Goal: Information Seeking & Learning: Learn about a topic

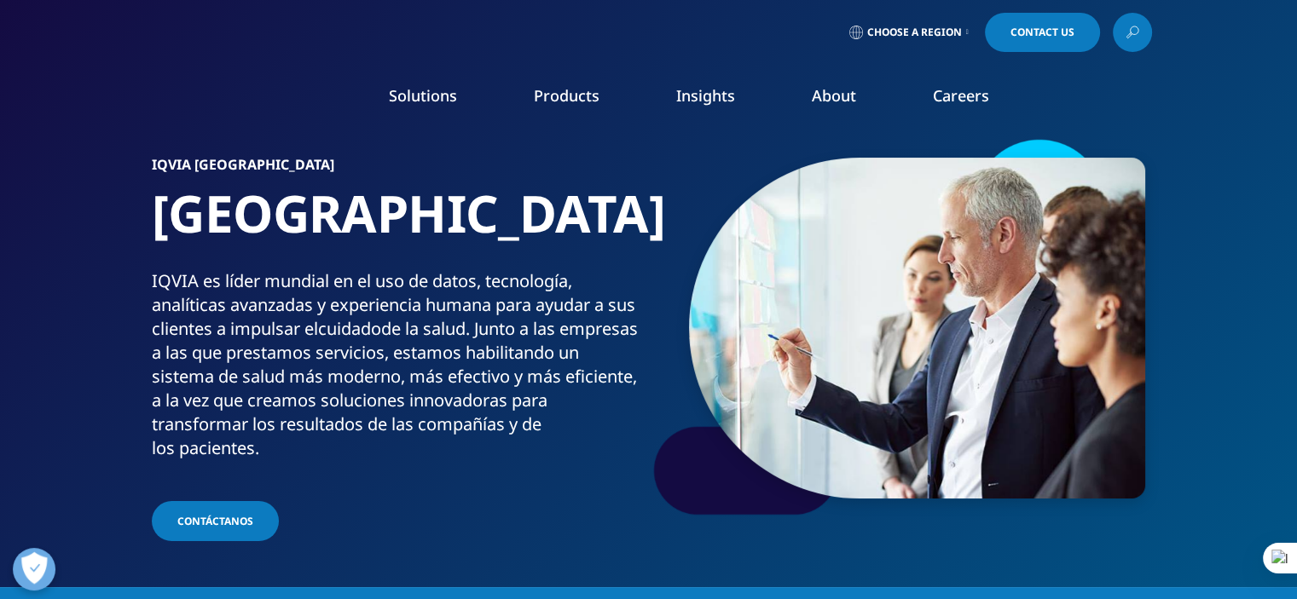
click at [393, 260] on link "Our Impact" at bounding box center [503, 261] width 318 height 19
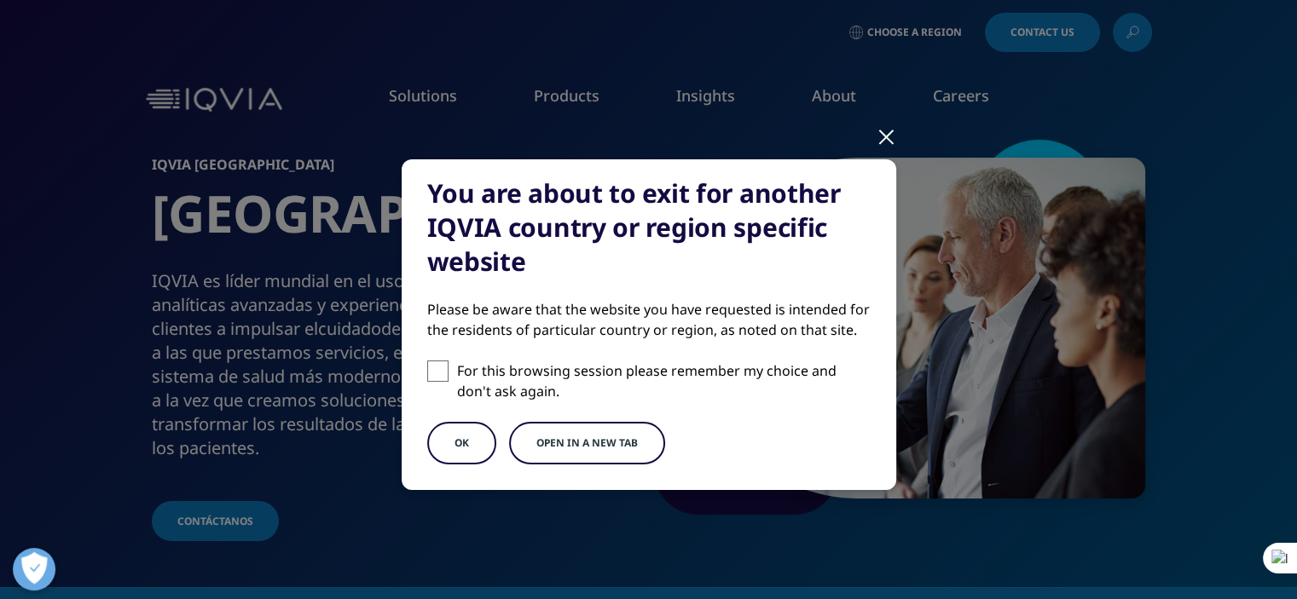
click at [888, 136] on div at bounding box center [886, 136] width 20 height 47
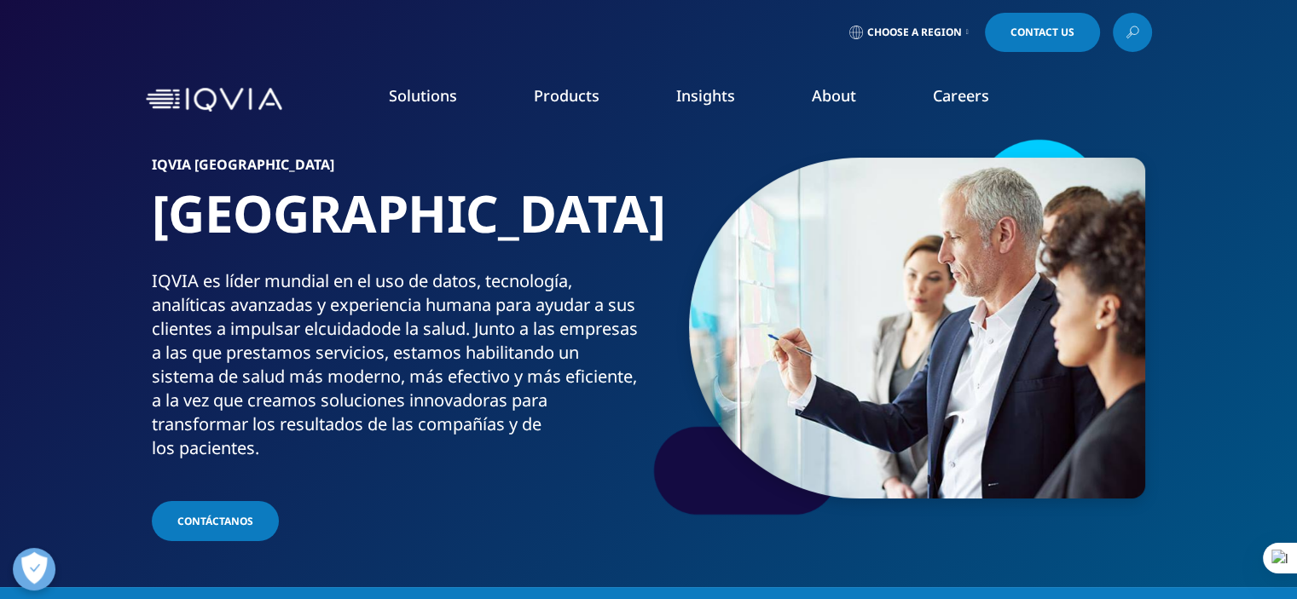
click at [379, 262] on link "Our Impact" at bounding box center [503, 261] width 318 height 19
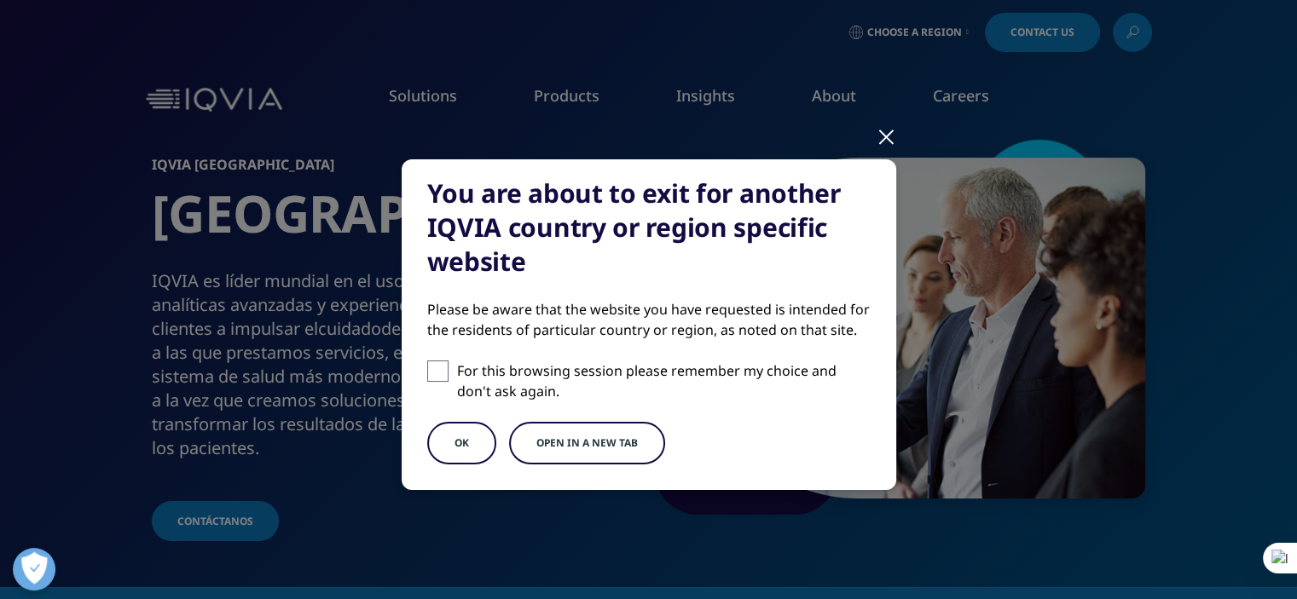
click at [460, 447] on button "OK" at bounding box center [461, 443] width 69 height 43
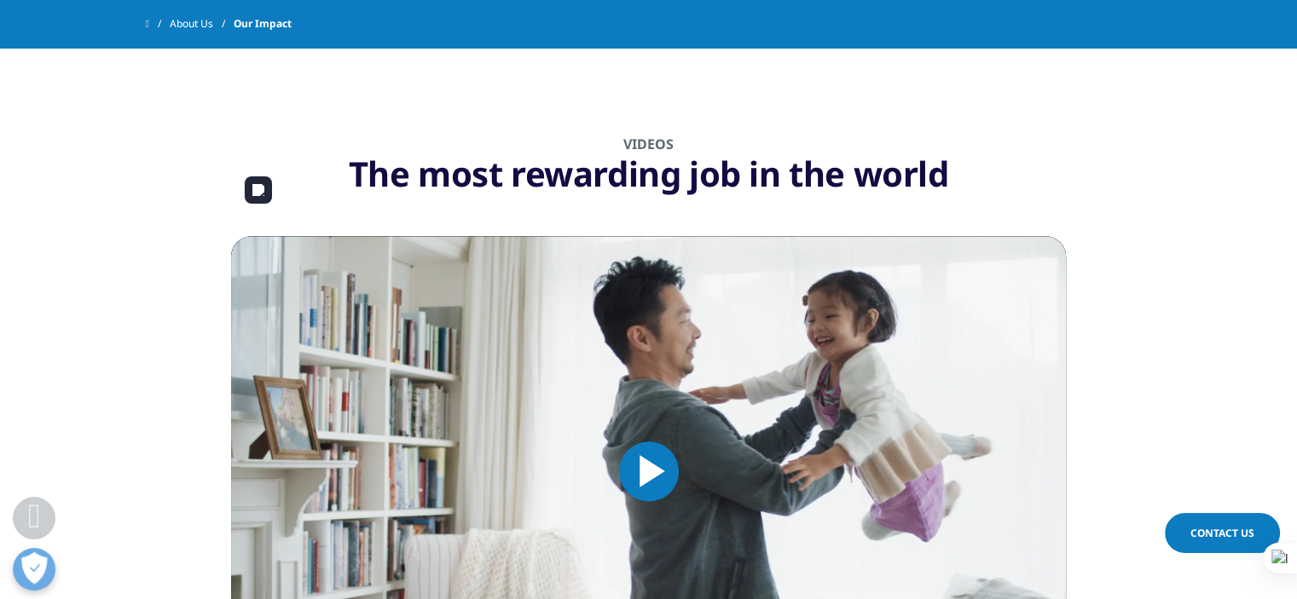
scroll to position [2302, 0]
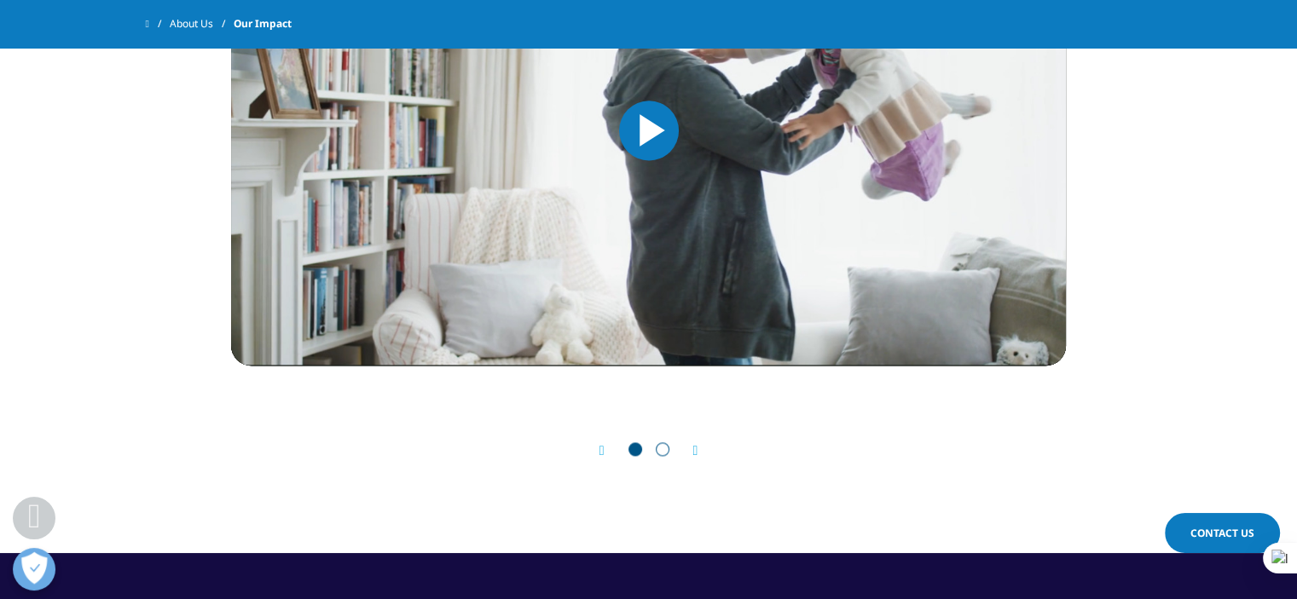
click at [689, 449] on div "Next" at bounding box center [687, 450] width 22 height 16
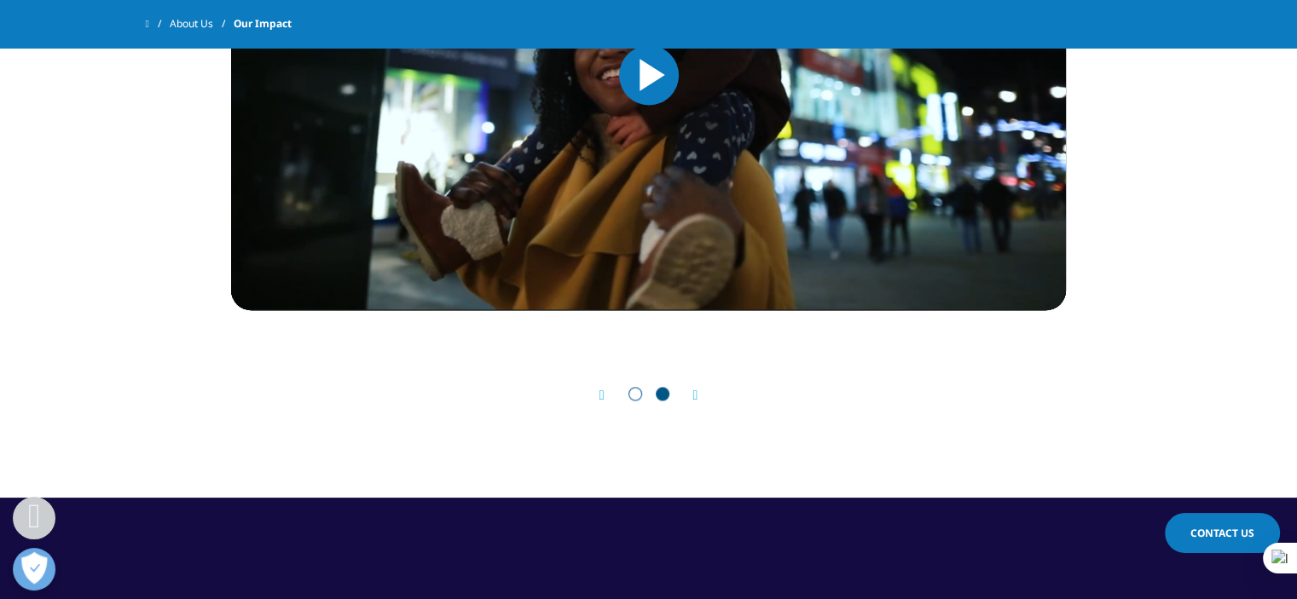
scroll to position [2387, 0]
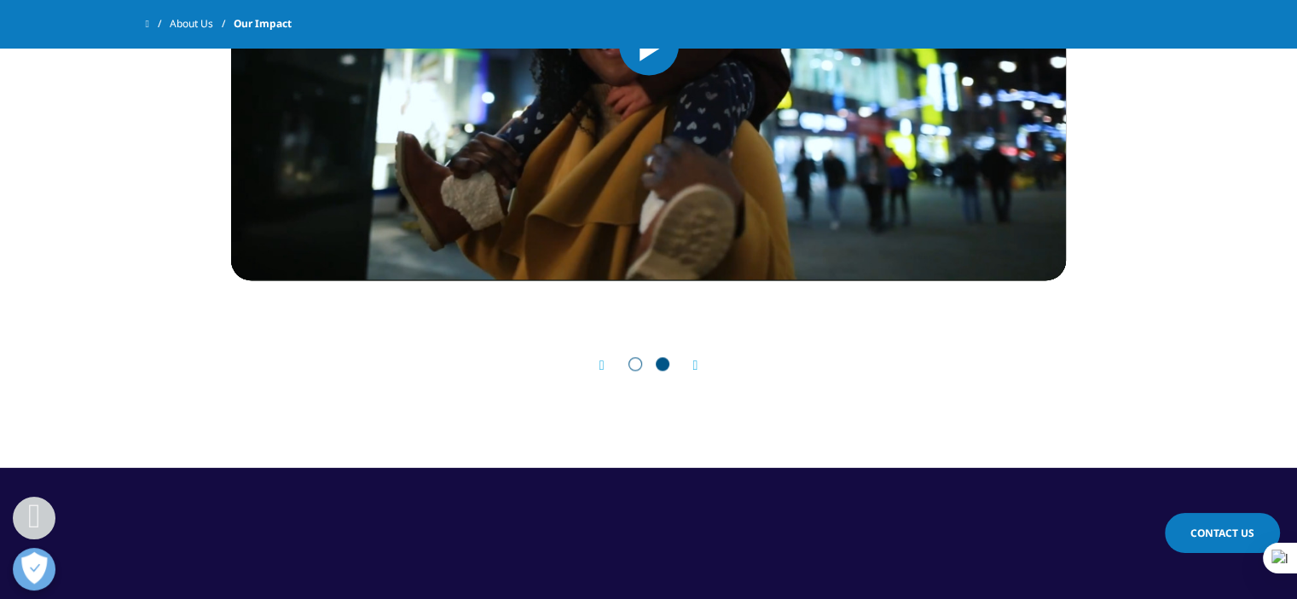
click at [599, 368] on icon "Previous slide" at bounding box center [601, 366] width 5 height 14
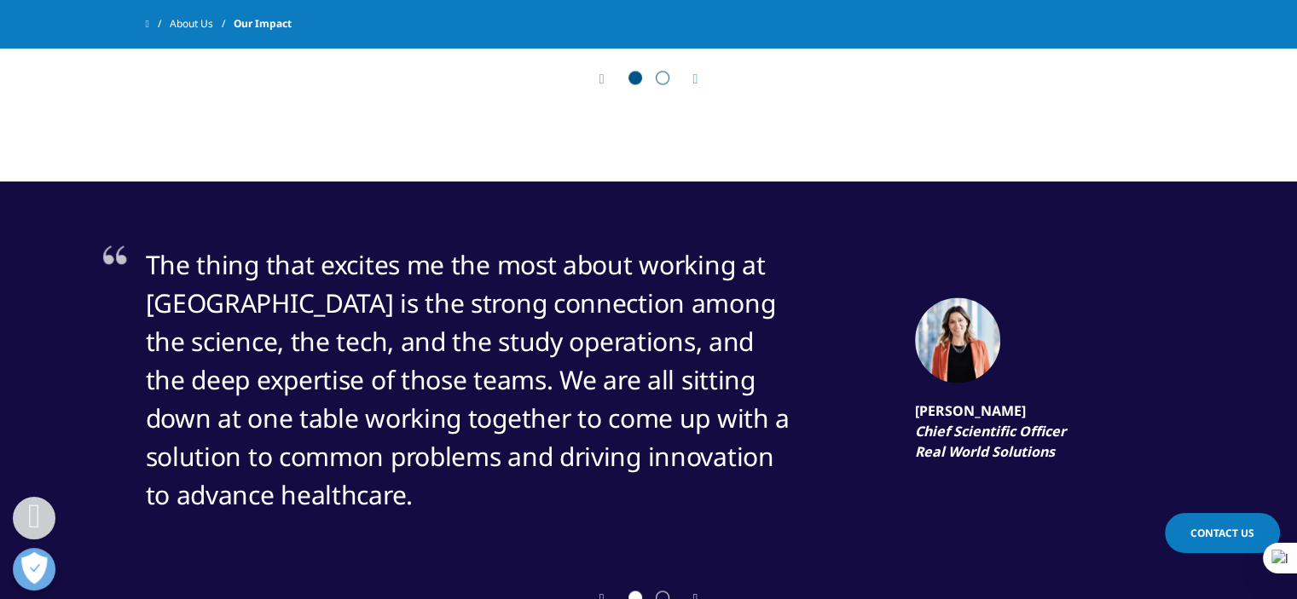
scroll to position [2728, 0]
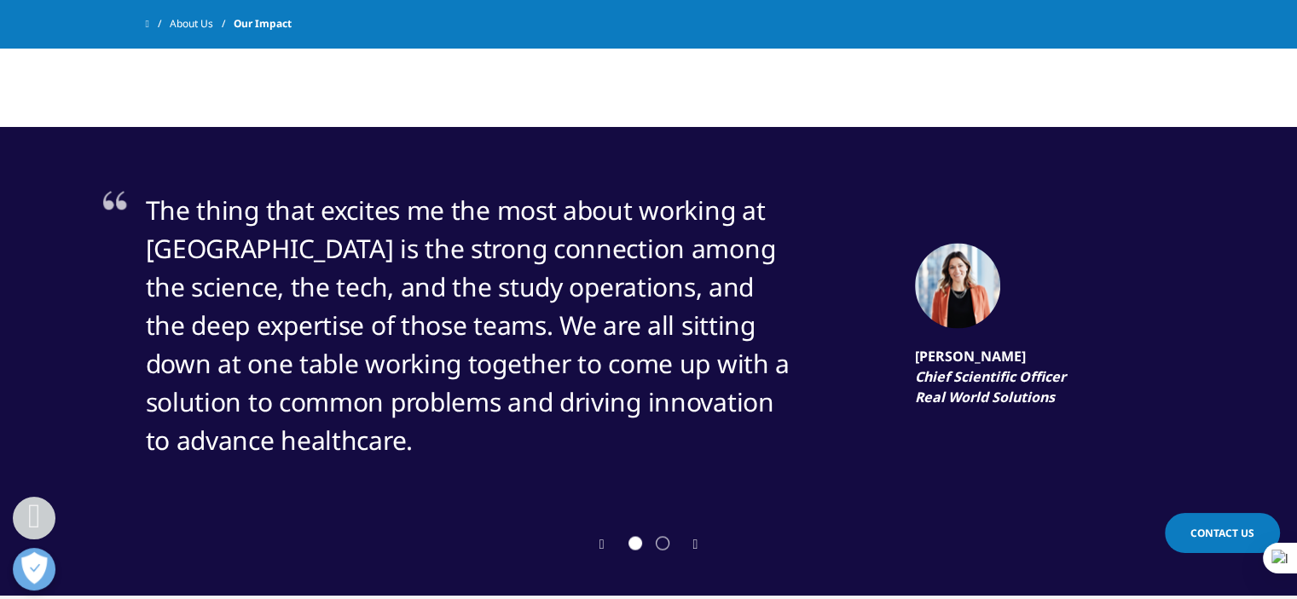
click at [693, 541] on icon "Next slide" at bounding box center [695, 545] width 5 height 14
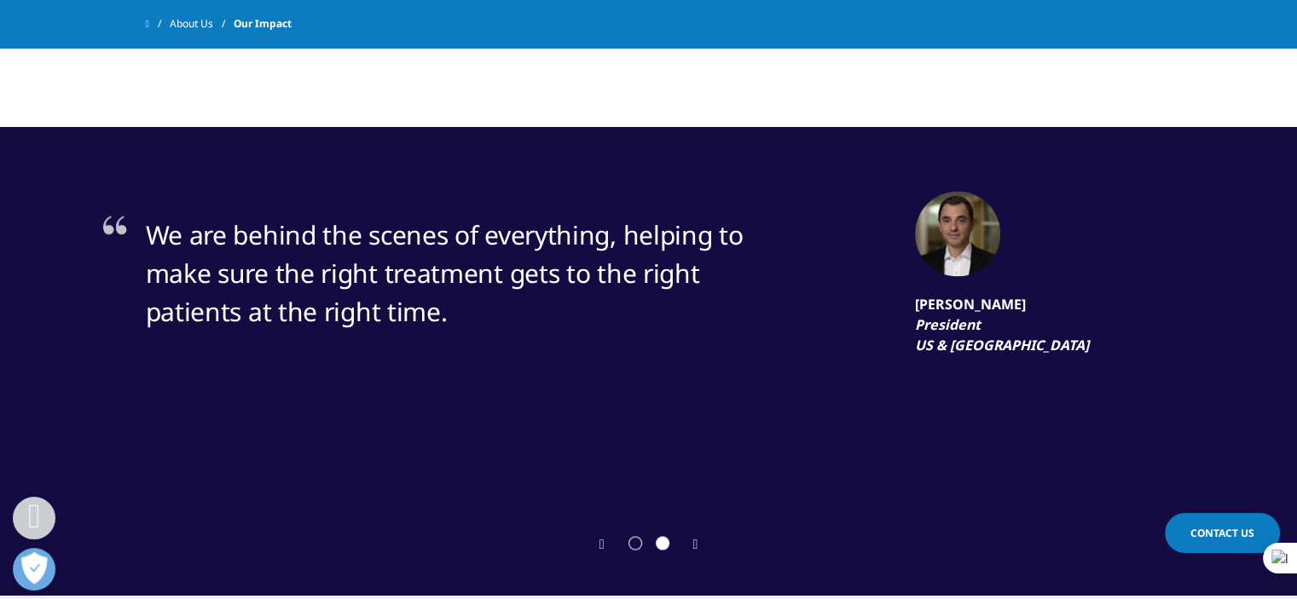
click at [694, 542] on icon "Next slide" at bounding box center [695, 545] width 5 height 14
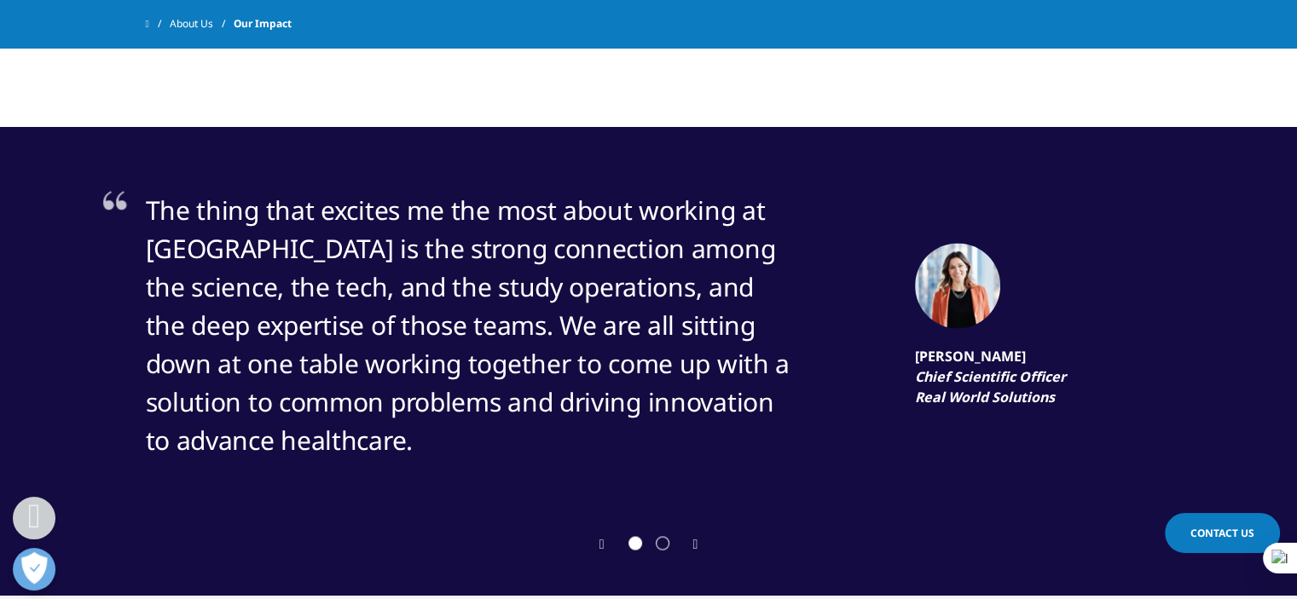
click at [694, 542] on icon "Next slide" at bounding box center [695, 545] width 5 height 14
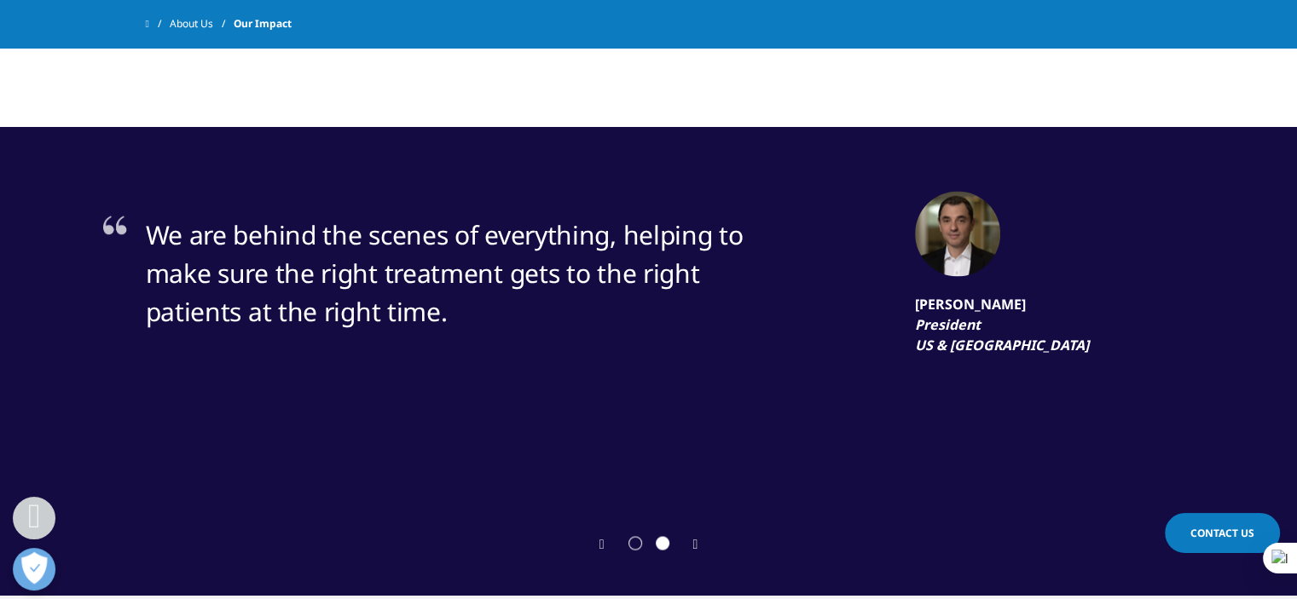
click at [694, 542] on icon "Next slide" at bounding box center [695, 545] width 5 height 14
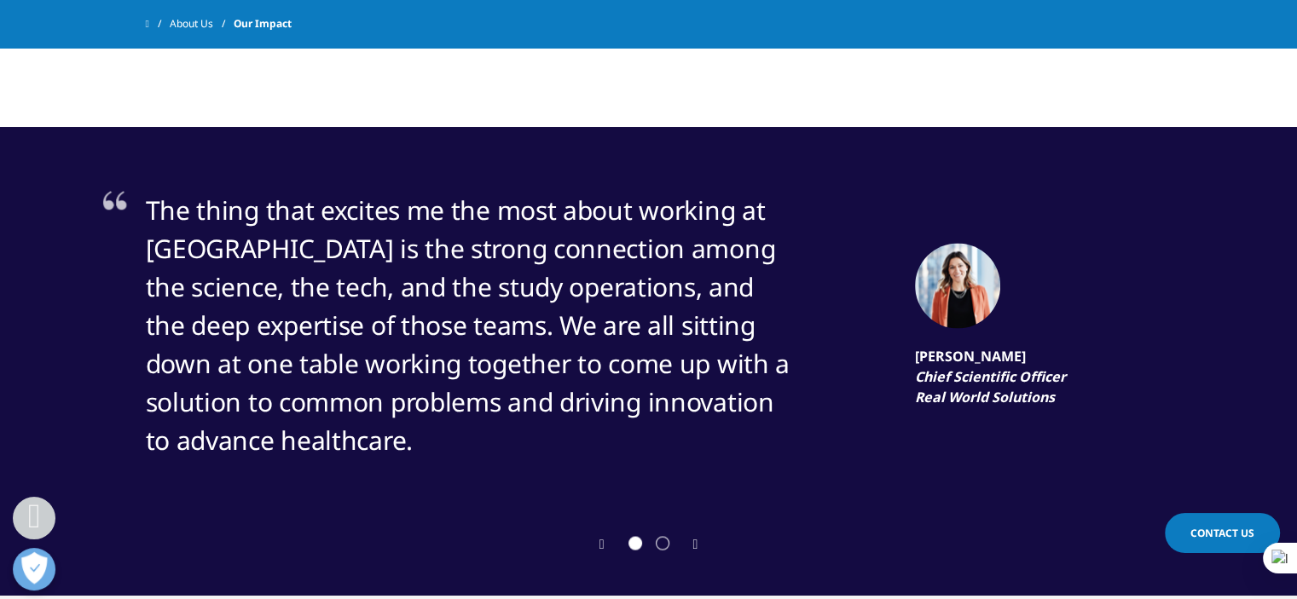
click at [694, 542] on icon "Next slide" at bounding box center [695, 545] width 5 height 14
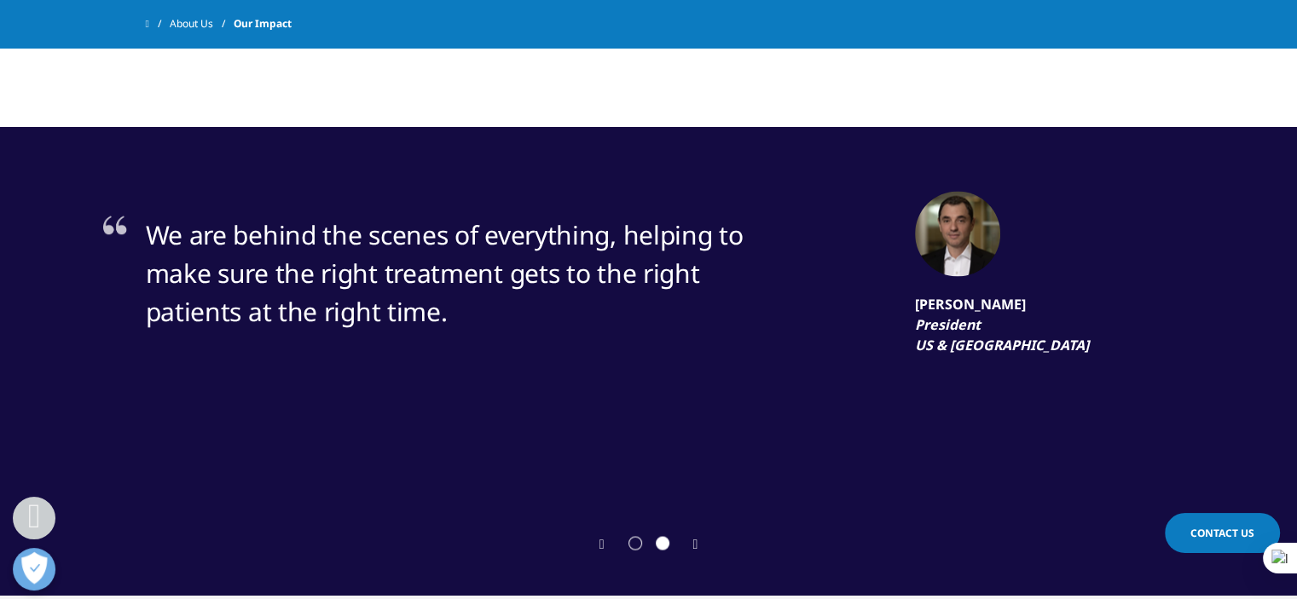
click at [694, 542] on icon "Next slide" at bounding box center [695, 545] width 5 height 14
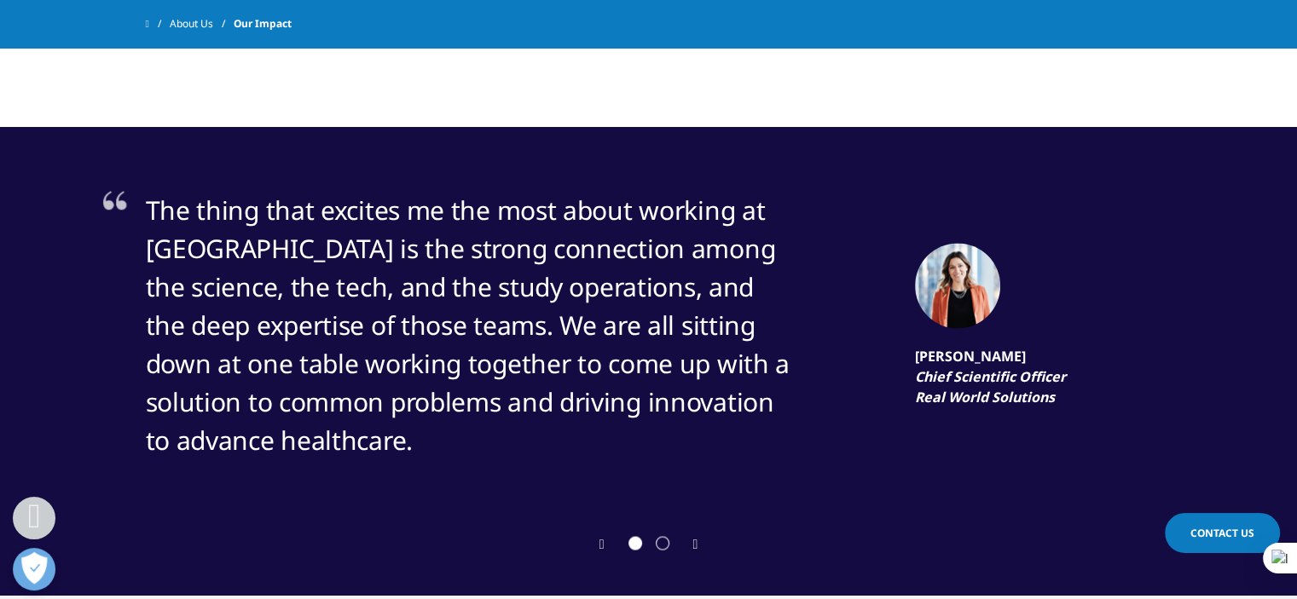
click at [696, 542] on icon "Next slide" at bounding box center [695, 545] width 5 height 14
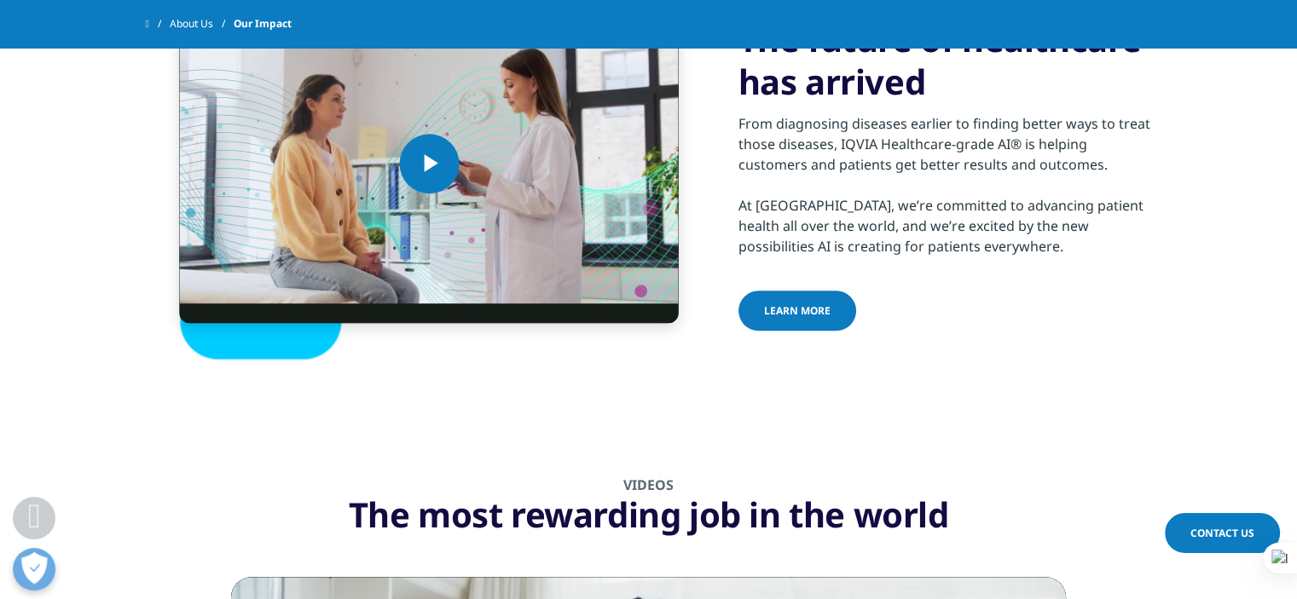
scroll to position [1620, 0]
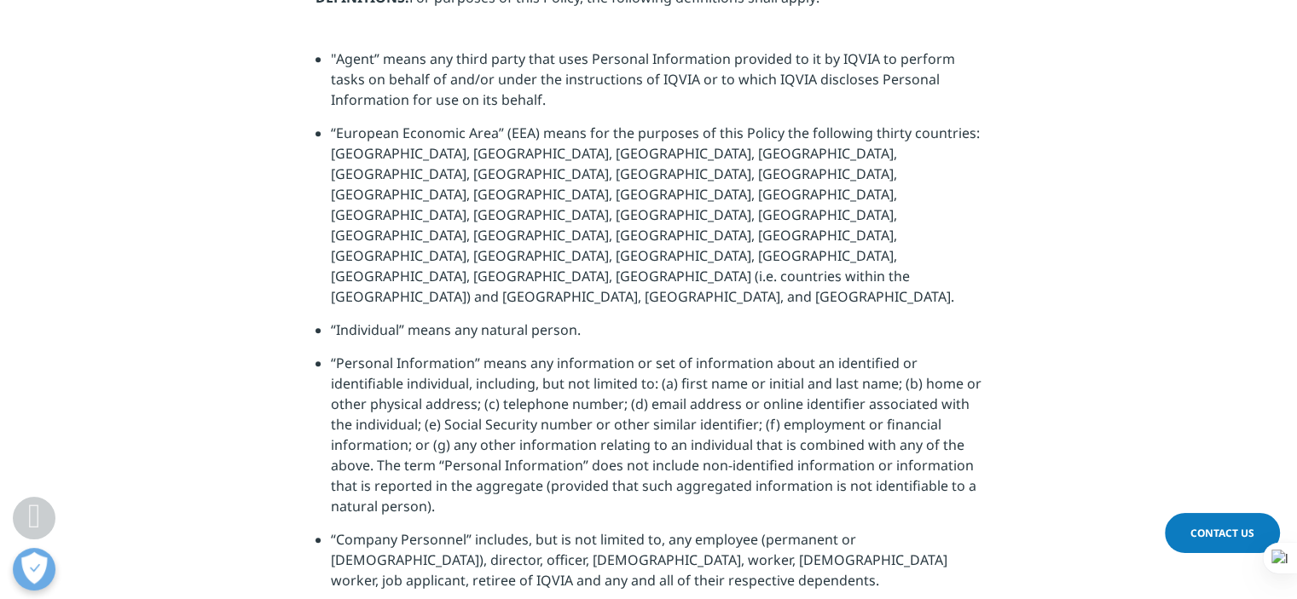
scroll to position [1364, 0]
